Goal: Obtain resource: Download file/media

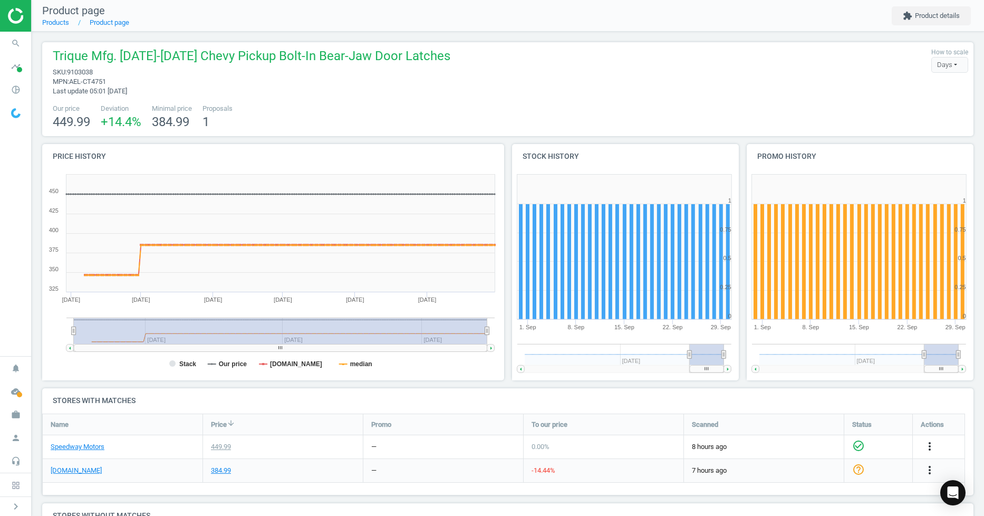
click at [11, 40] on icon "search" at bounding box center [16, 43] width 20 height 20
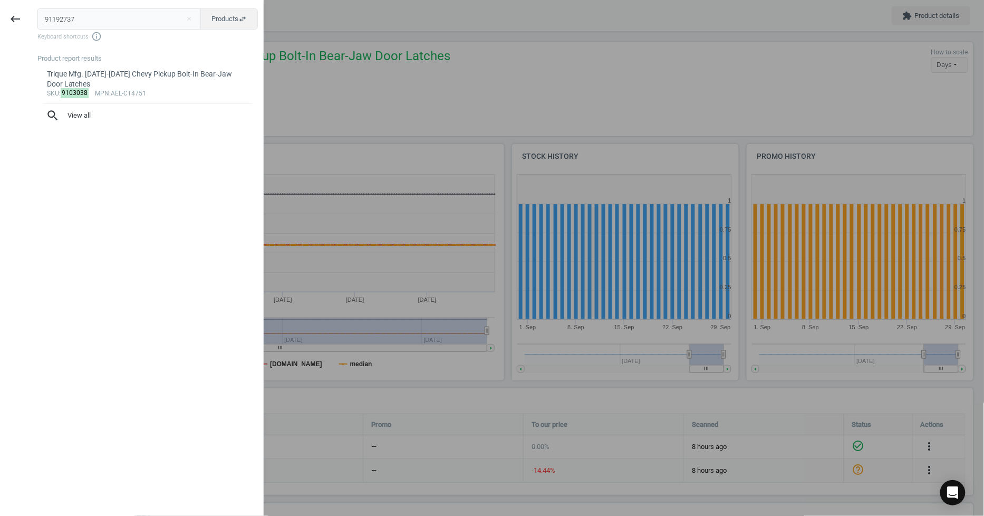
type input "91192737"
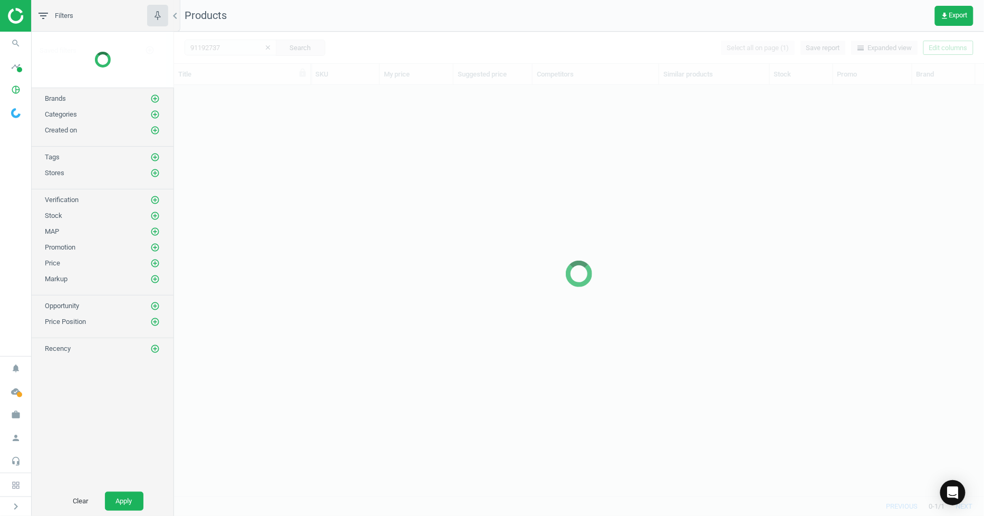
scroll to position [393, 802]
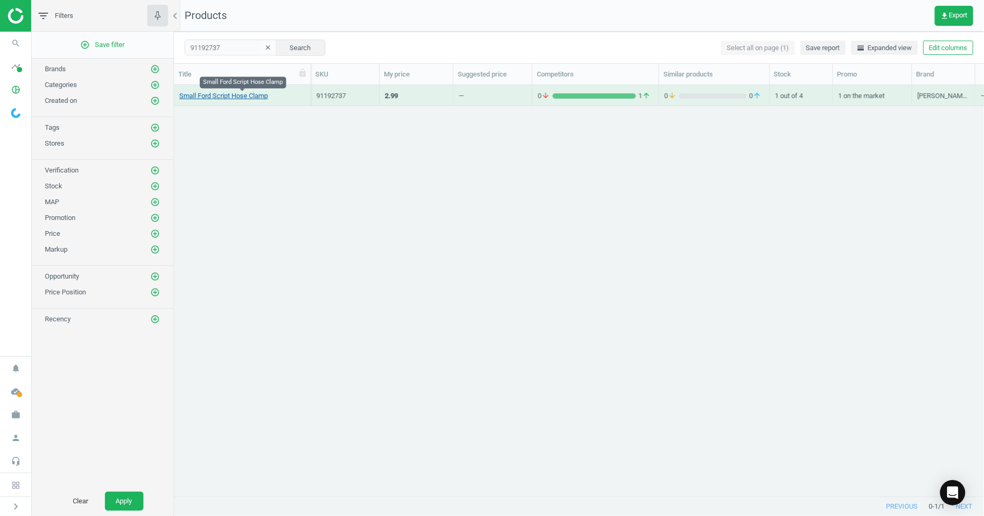
click at [248, 94] on link "Small Ford Script Hose Clamp" at bounding box center [223, 95] width 89 height 9
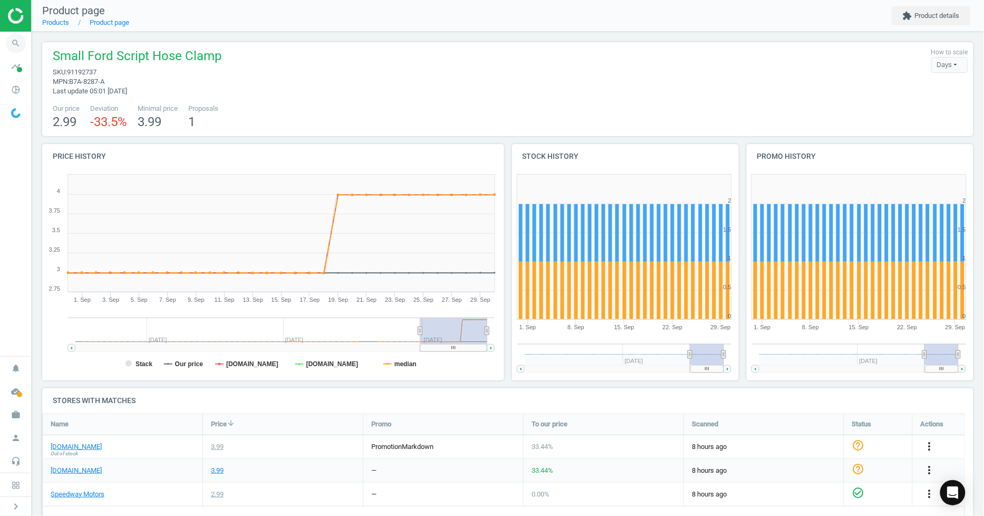
click at [7, 41] on icon "search" at bounding box center [16, 43] width 20 height 20
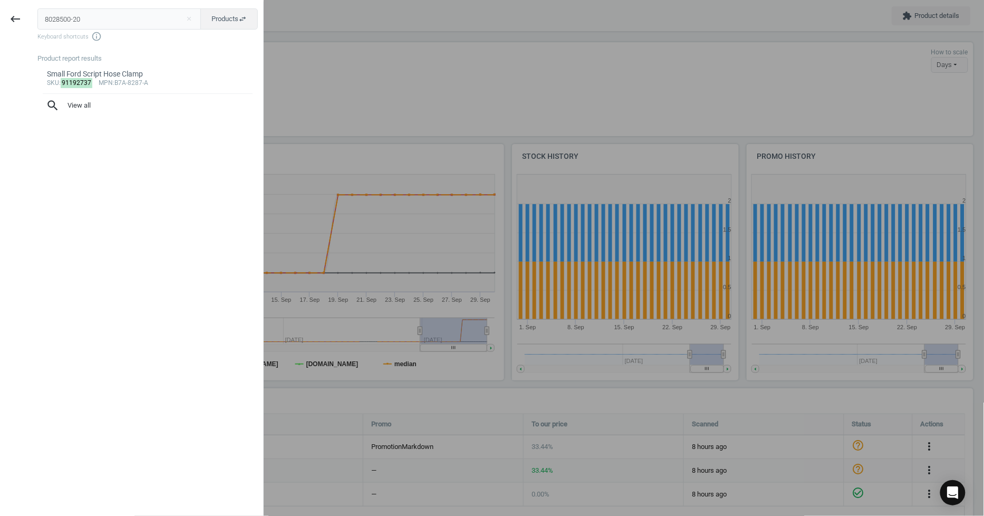
type input "8028500-20"
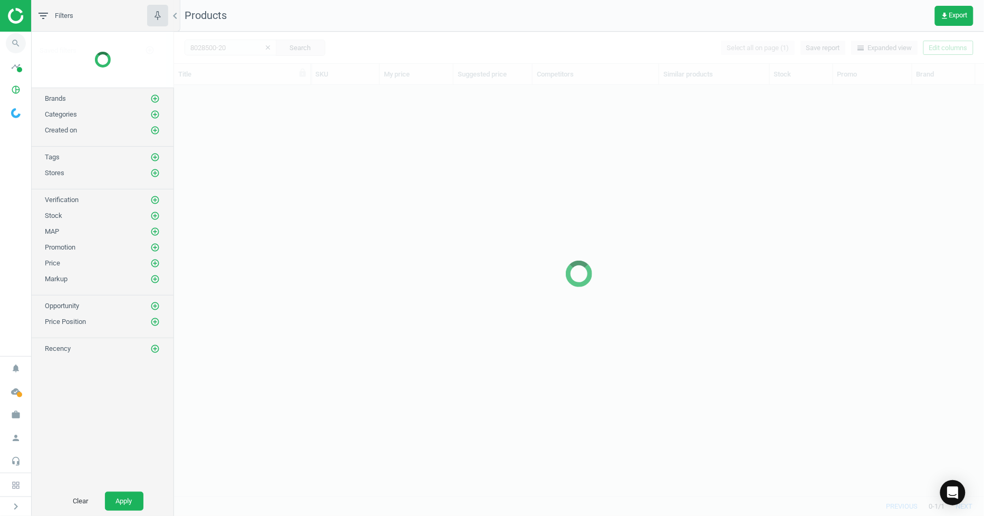
scroll to position [393, 802]
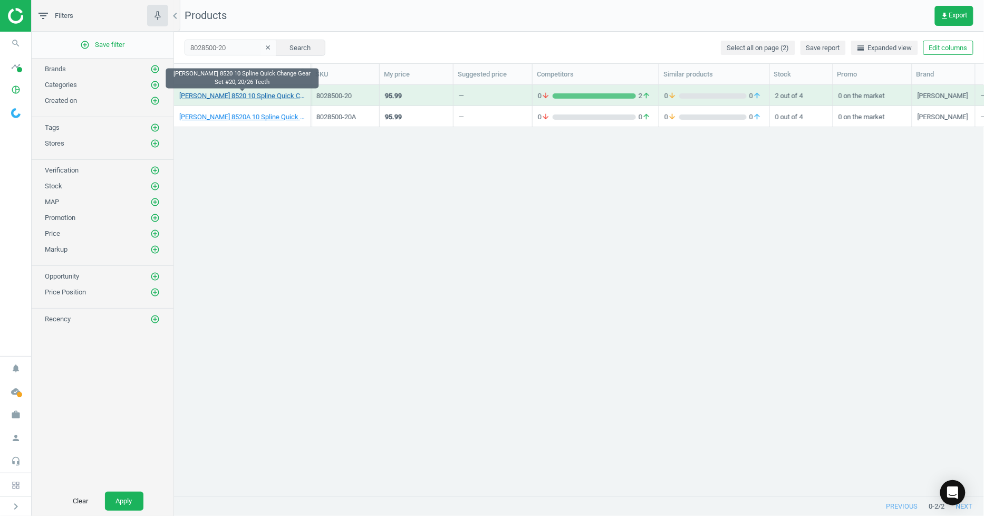
click at [224, 93] on link "[PERSON_NAME] 8520 10 Spline Quick Change Gear Set #20, 20/26 Teeth" at bounding box center [242, 95] width 126 height 9
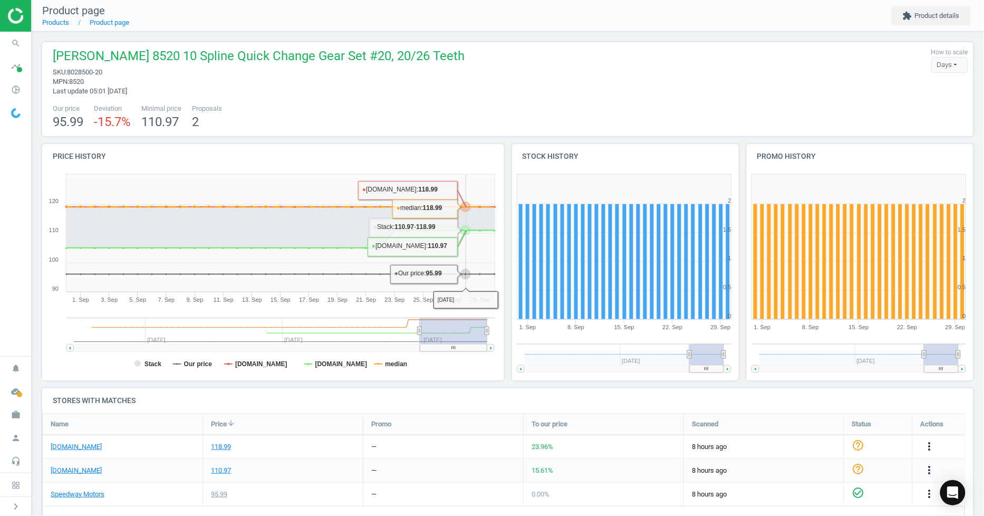
scroll to position [59, 0]
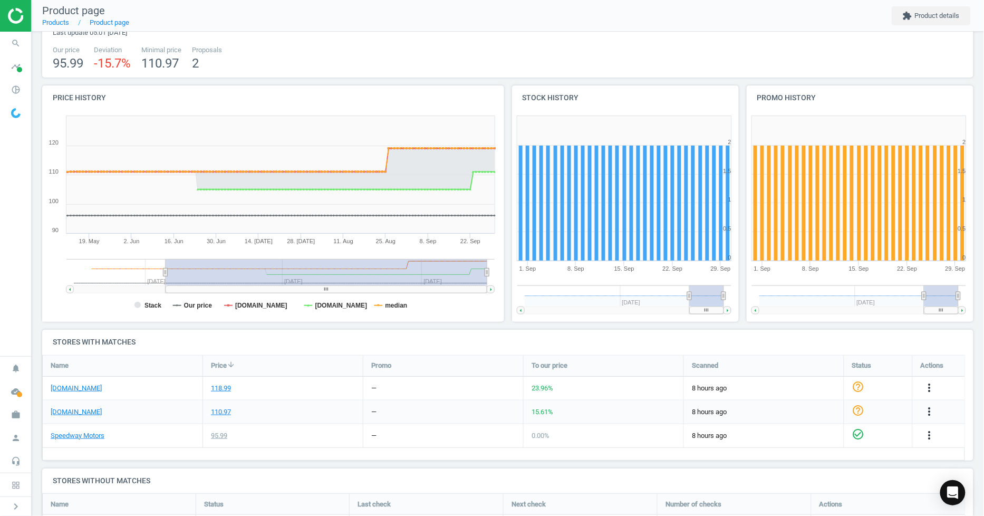
drag, startPoint x: 421, startPoint y: 272, endPoint x: 123, endPoint y: 307, distance: 300.1
click at [133, 307] on icon "Created with Highstock 6.2.0 Stack Our price [DOMAIN_NAME] [DOMAIN_NAME] median…" at bounding box center [271, 216] width 458 height 211
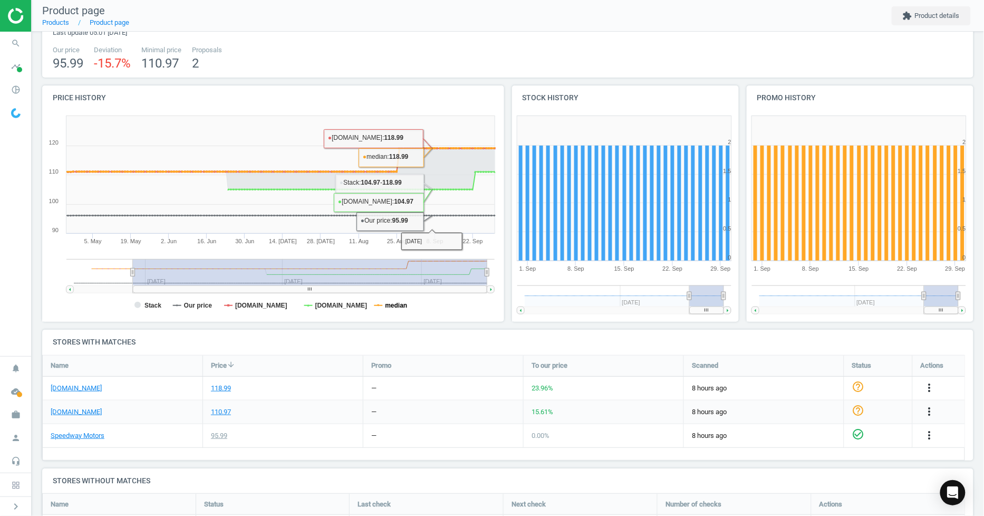
click at [398, 303] on tspan "median" at bounding box center [396, 305] width 22 height 7
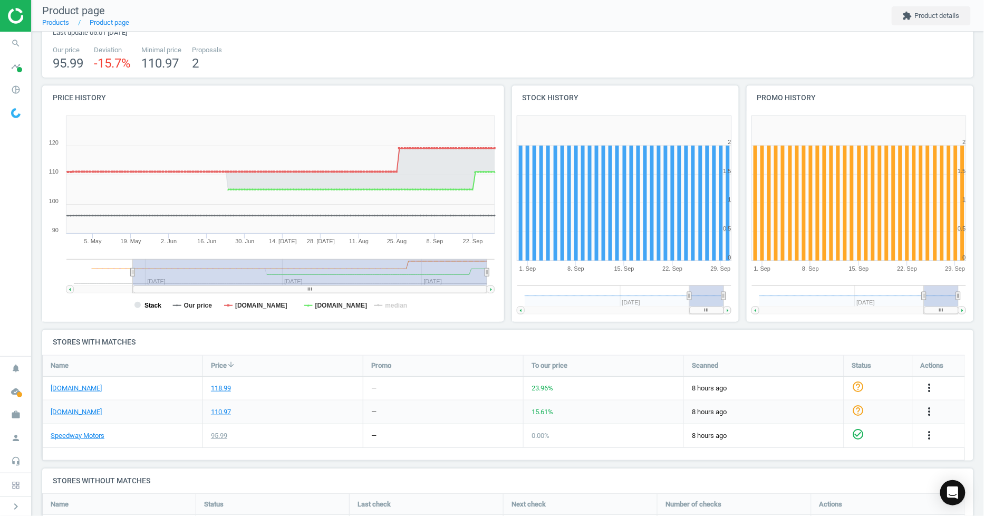
click at [155, 303] on tspan "Stack" at bounding box center [153, 305] width 17 height 7
click at [154, 302] on icon "Created with Highstock 6.2.0 Stack Our price [DOMAIN_NAME] [DOMAIN_NAME] median…" at bounding box center [271, 216] width 458 height 211
click at [154, 302] on tspan "Stack" at bounding box center [153, 305] width 17 height 7
click at [22, 51] on span "search" at bounding box center [16, 43] width 32 height 23
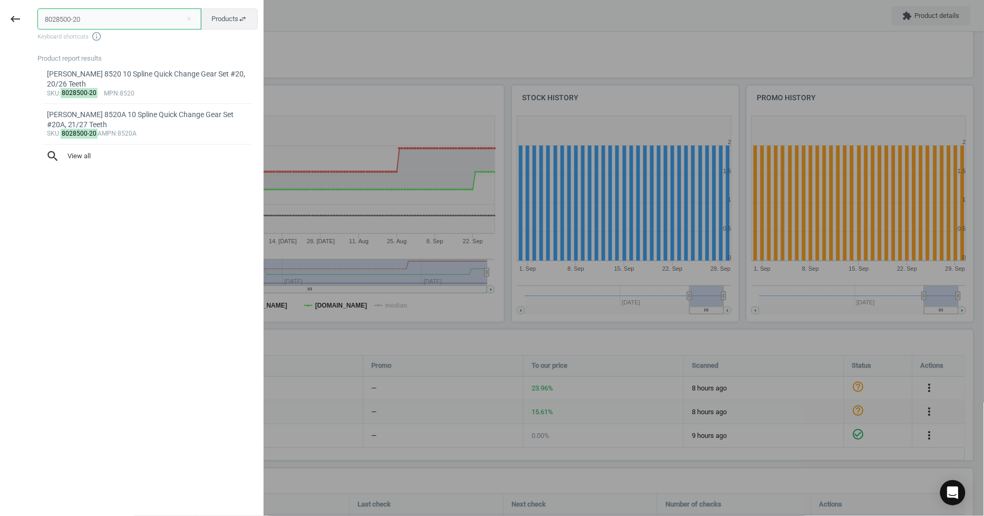
paste input "633500"
type input "6335000"
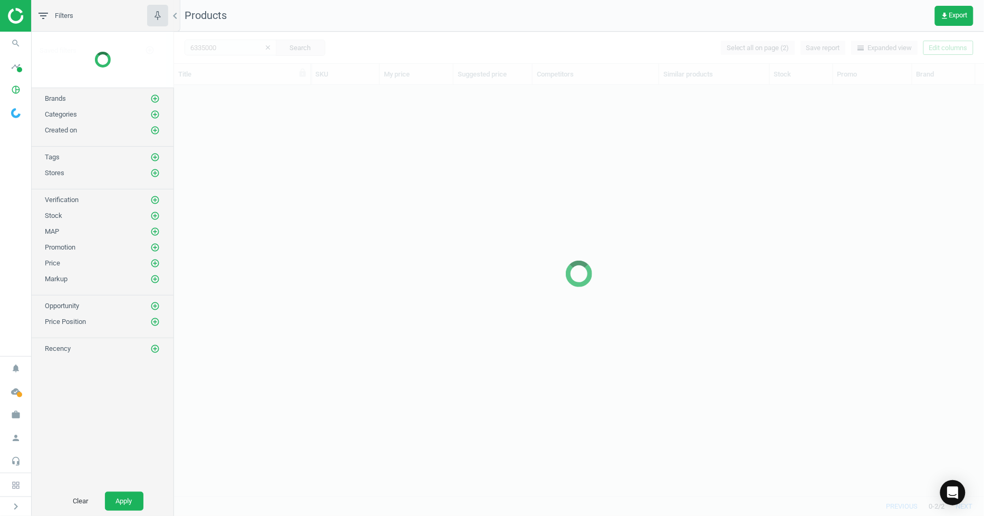
scroll to position [393, 802]
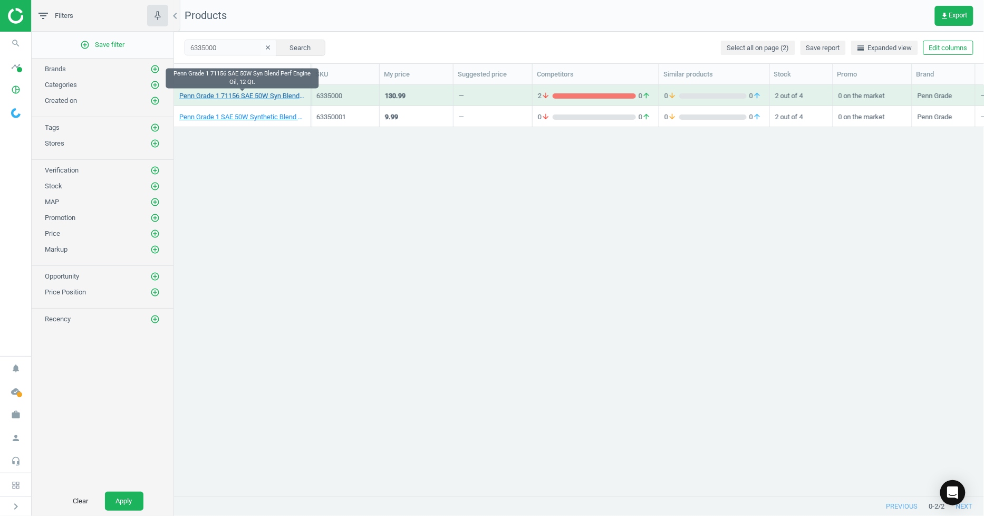
click at [234, 93] on link "Penn Grade 1 71156 SAE 50W Syn Blend Perf Engine Oil, 12 Qt." at bounding box center [242, 95] width 126 height 9
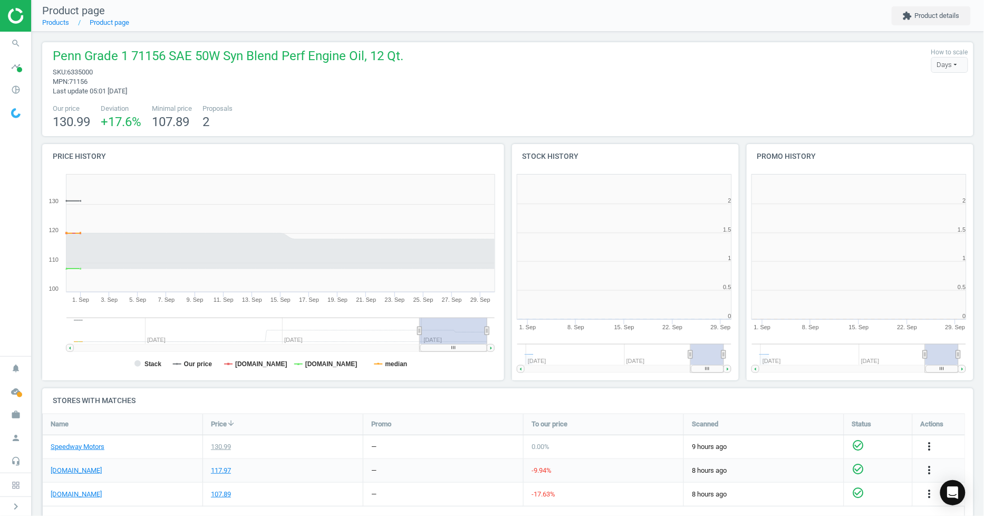
scroll to position [230, 243]
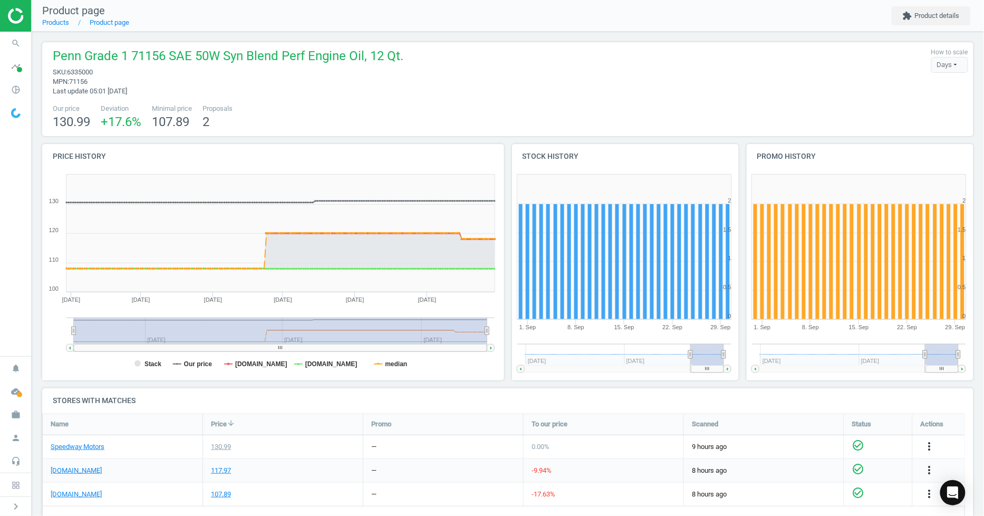
drag, startPoint x: 418, startPoint y: 329, endPoint x: 0, endPoint y: 346, distance: 418.2
click at [0, 346] on section "search Search timeline Data delivery Overview Matches dashboard Matches Rematch…" at bounding box center [492, 258] width 984 height 516
drag, startPoint x: 484, startPoint y: 331, endPoint x: 517, endPoint y: 331, distance: 32.7
click at [517, 331] on div "Price history Created with Highstock 6.2.0 Stack Our price [DOMAIN_NAME] [DOMAI…" at bounding box center [509, 266] width 940 height 244
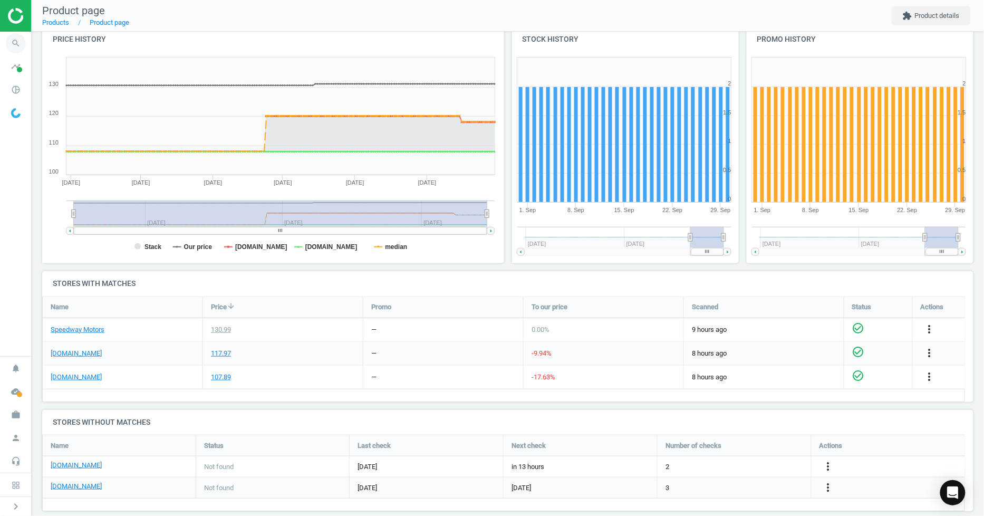
click at [21, 47] on icon "search" at bounding box center [16, 43] width 20 height 20
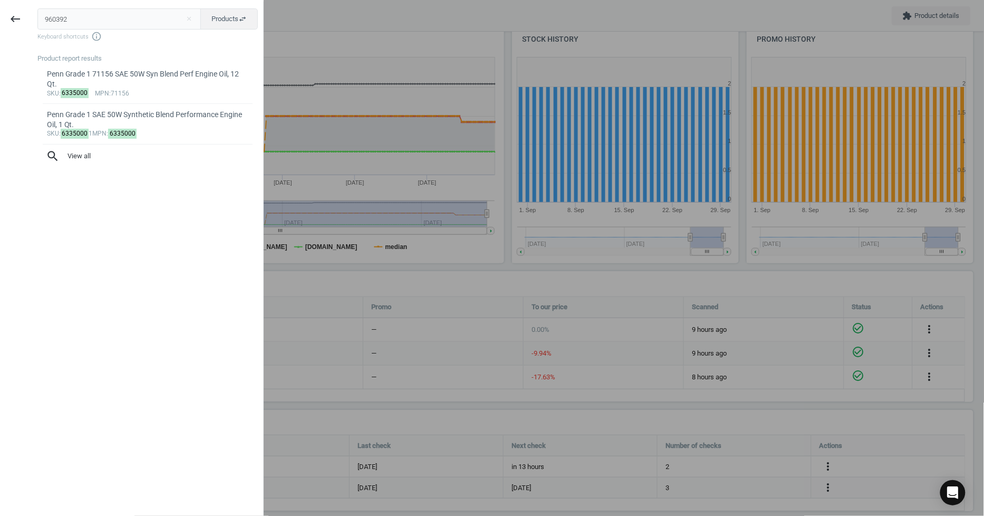
type input "960392"
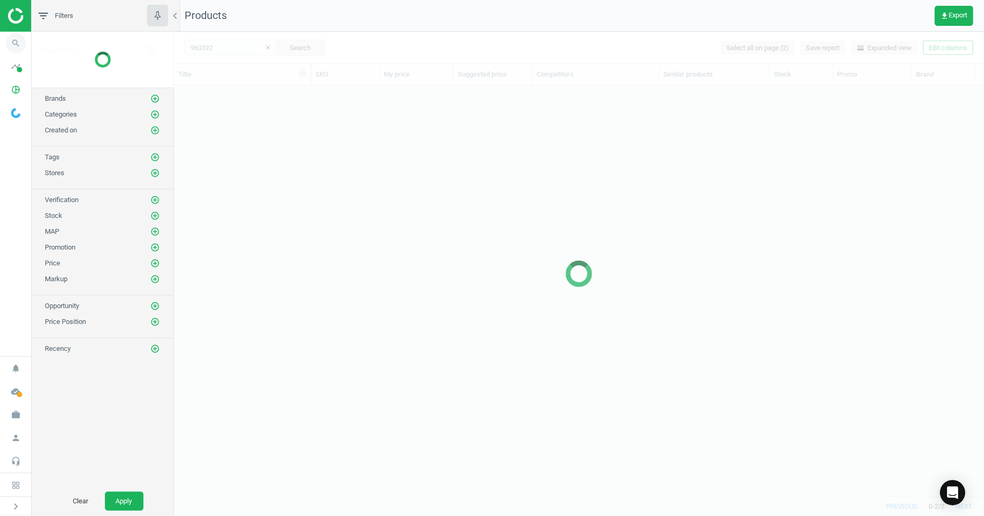
scroll to position [393, 802]
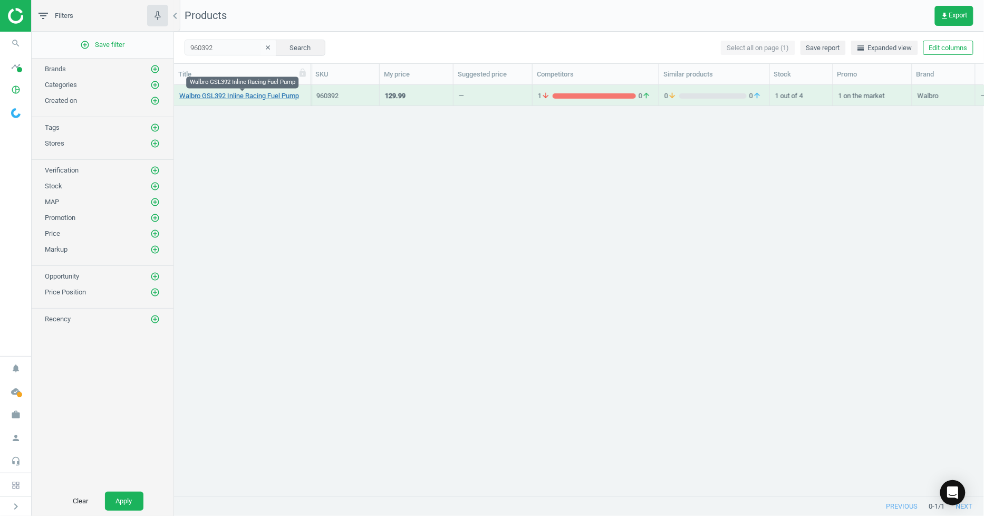
click at [261, 92] on link "Walbro GSL392 Inline Racing Fuel Pump" at bounding box center [239, 95] width 120 height 9
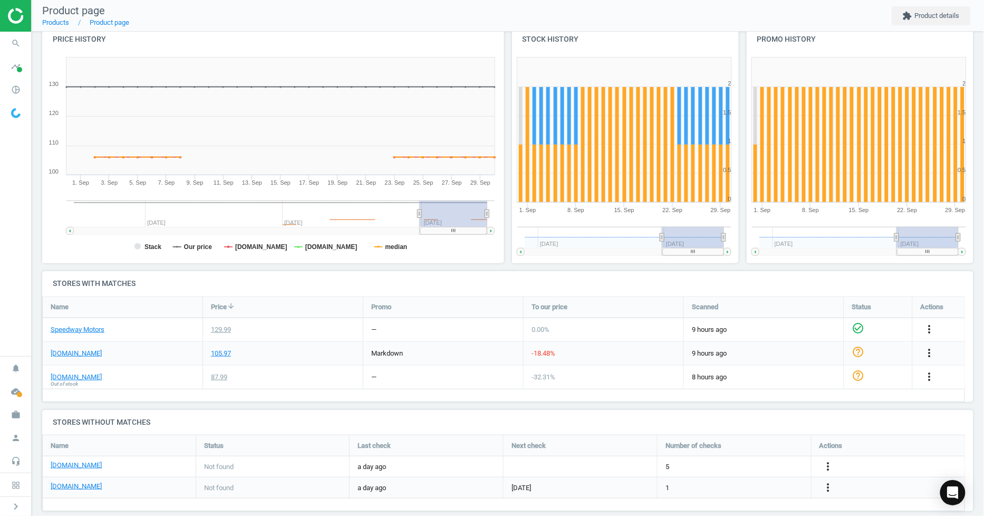
scroll to position [130, 0]
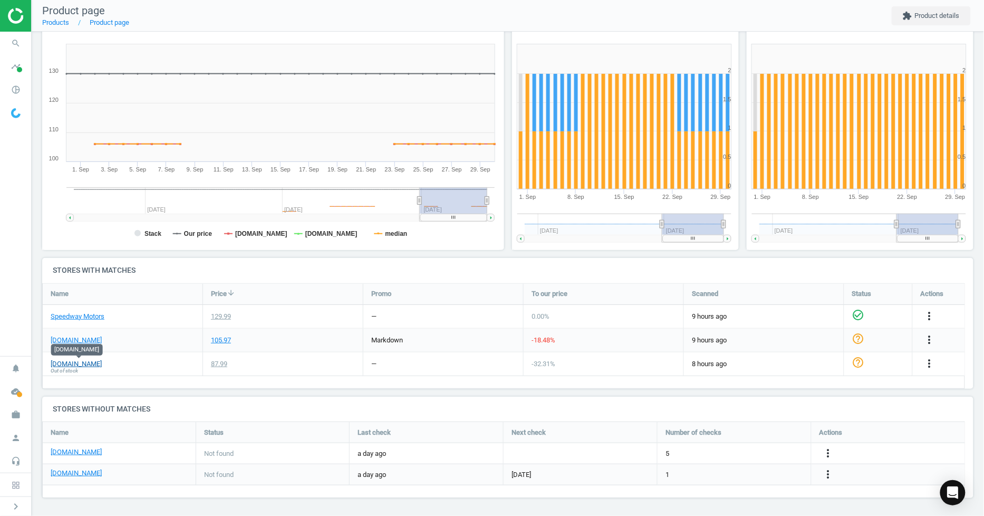
click at [93, 366] on link "[DOMAIN_NAME]" at bounding box center [76, 363] width 51 height 9
click at [66, 336] on link "[DOMAIN_NAME]" at bounding box center [76, 340] width 51 height 9
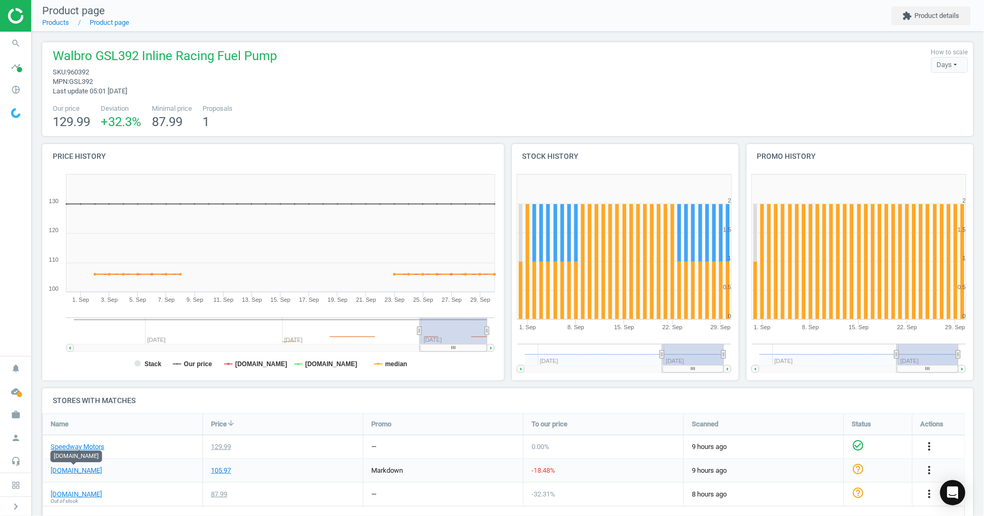
click at [81, 75] on span "960392" at bounding box center [78, 72] width 22 height 8
click at [81, 74] on span "960392" at bounding box center [78, 72] width 22 height 8
copy span "960392"
click at [20, 46] on icon "search" at bounding box center [16, 43] width 20 height 20
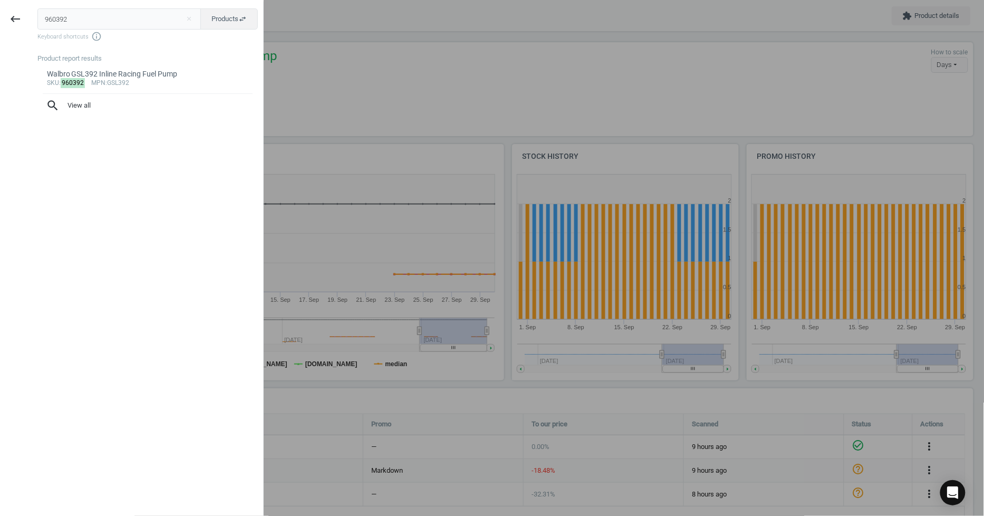
click at [371, 45] on div at bounding box center [492, 258] width 984 height 516
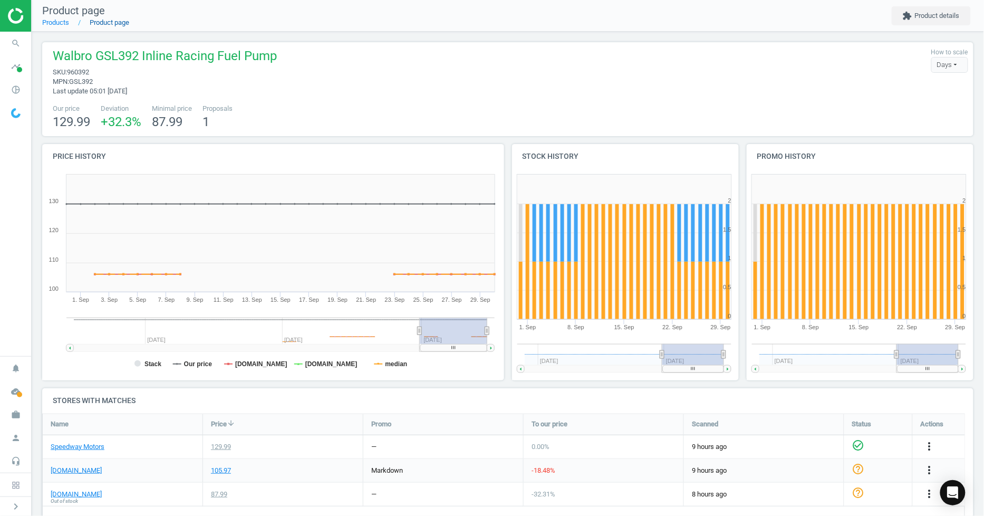
click at [106, 22] on link "Product page" at bounding box center [110, 22] width 40 height 8
click at [55, 24] on link "Products" at bounding box center [55, 22] width 27 height 8
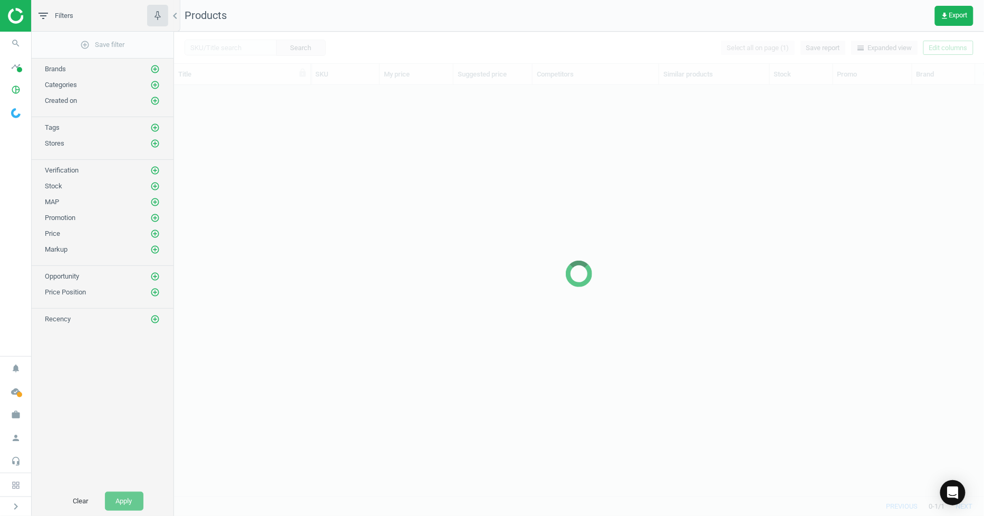
scroll to position [393, 802]
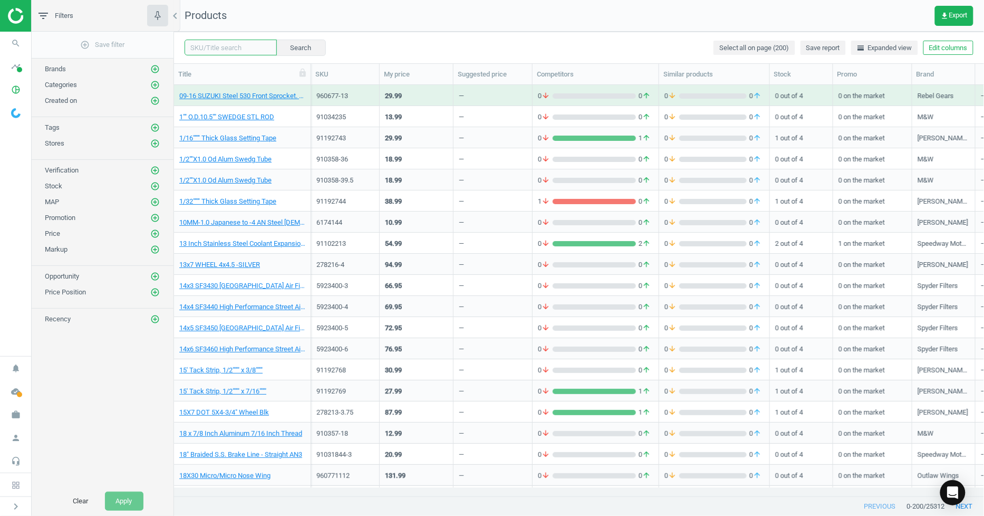
click at [230, 43] on input "text" at bounding box center [231, 48] width 92 height 16
paste input "960392"
type input "960392"
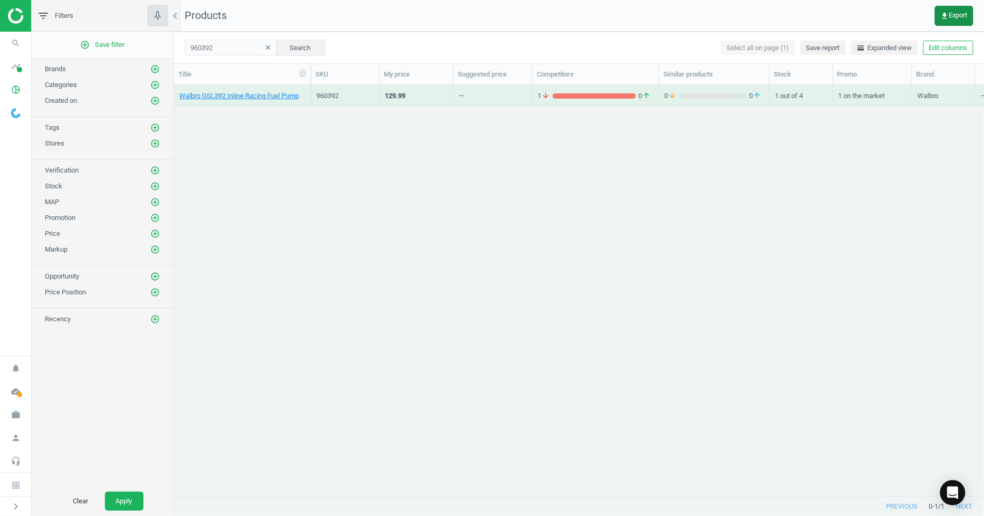
click at [957, 18] on span "get_app Export" at bounding box center [954, 16] width 27 height 8
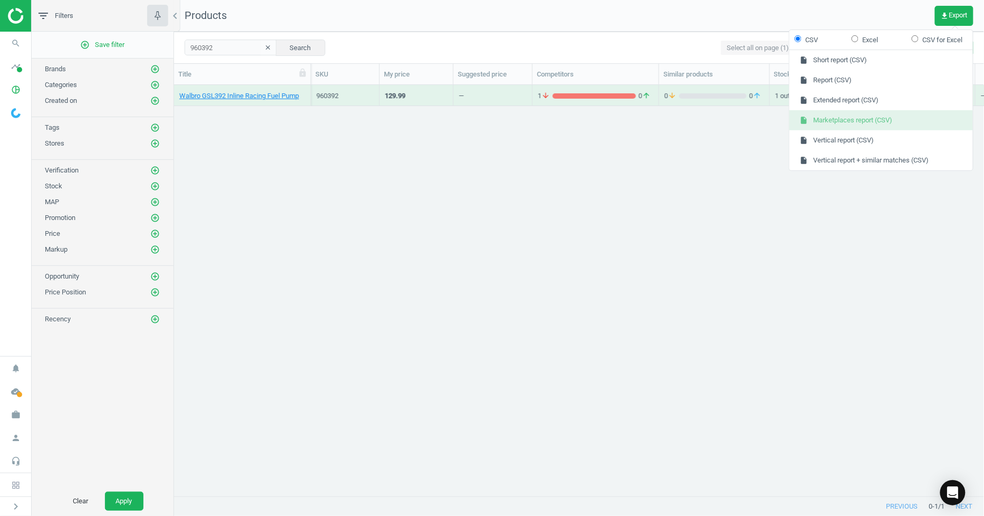
click at [871, 120] on button "insert_drive_file Marketplaces report (CSV)" at bounding box center [882, 120] width 184 height 20
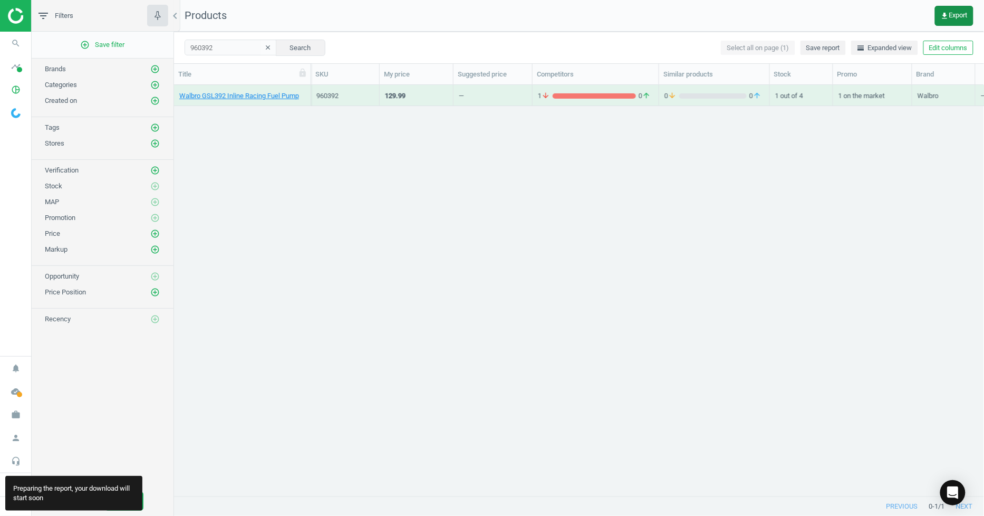
click at [947, 12] on icon "get_app" at bounding box center [945, 16] width 8 height 8
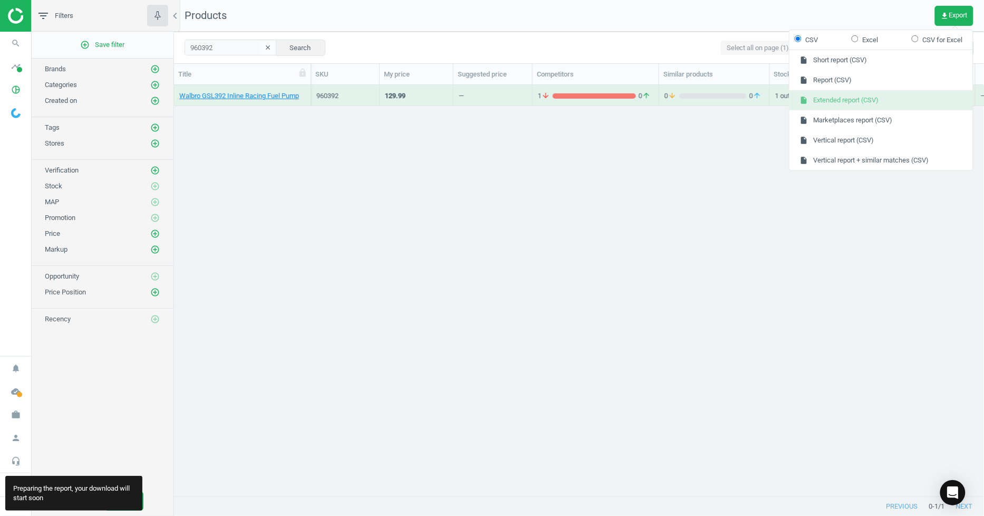
click at [885, 97] on button "insert_drive_file Extended report (CSV)" at bounding box center [882, 100] width 184 height 20
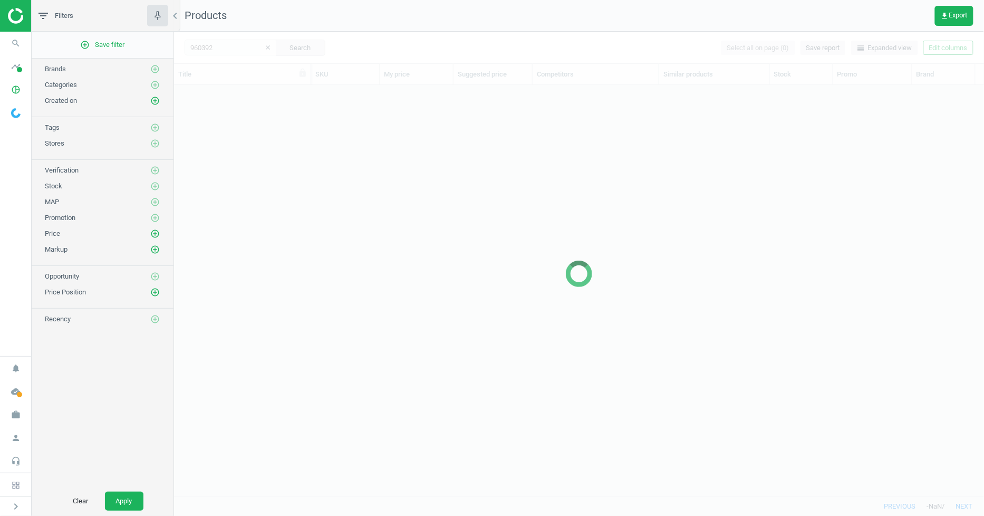
scroll to position [9, 9]
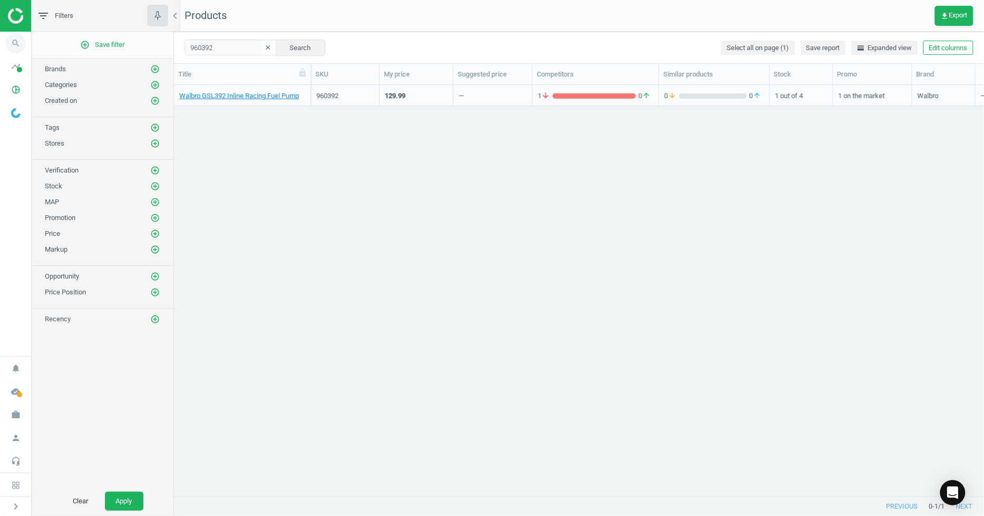
click at [9, 46] on icon "search" at bounding box center [16, 43] width 20 height 20
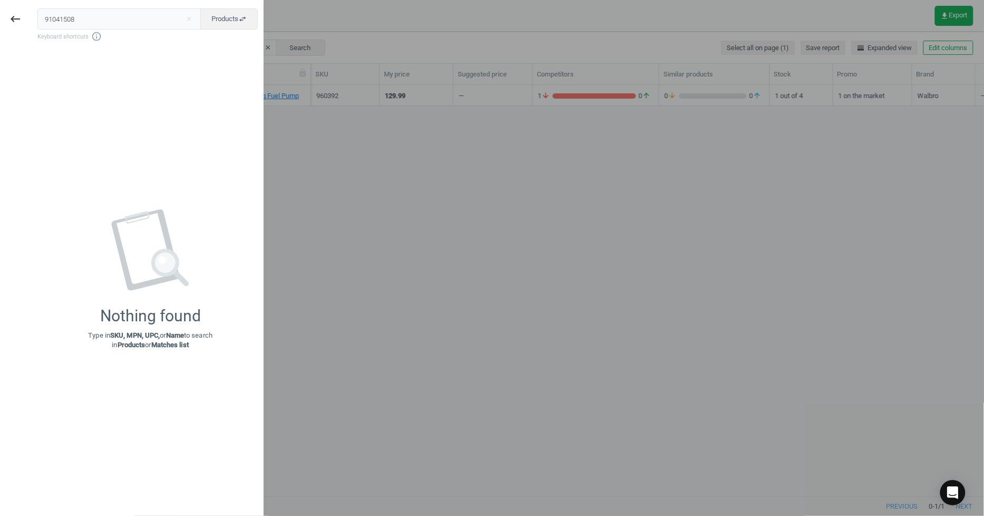
type input "91041508"
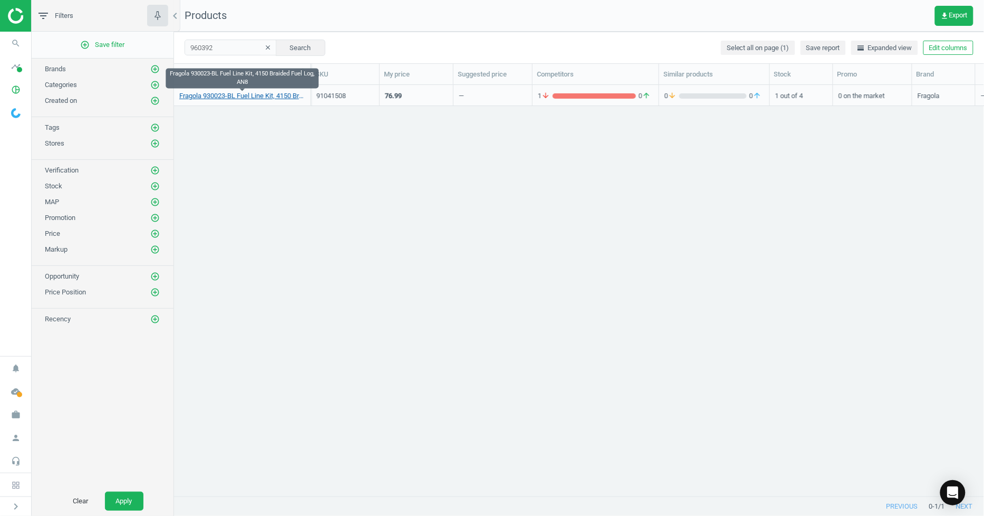
click at [266, 95] on link "Fragola 930023-BL Fuel Line Kit, 4150 Braided Fuel Log, AN8" at bounding box center [242, 95] width 126 height 9
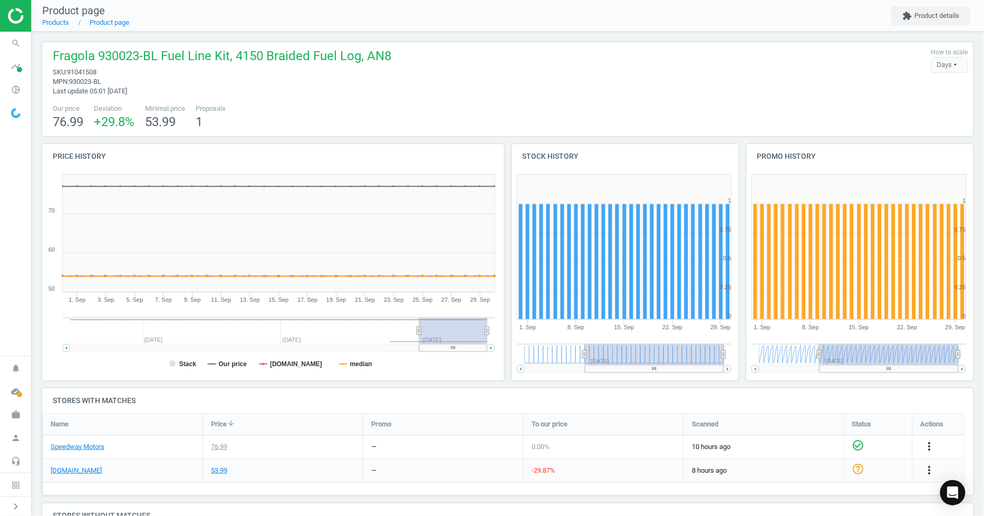
scroll to position [128, 0]
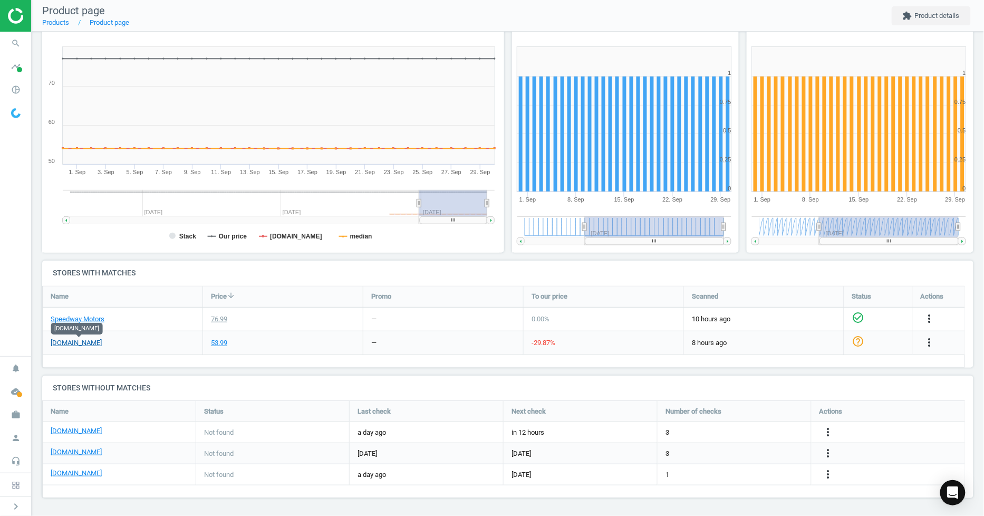
click at [72, 343] on link "[DOMAIN_NAME]" at bounding box center [76, 342] width 51 height 9
